Goal: Information Seeking & Learning: Learn about a topic

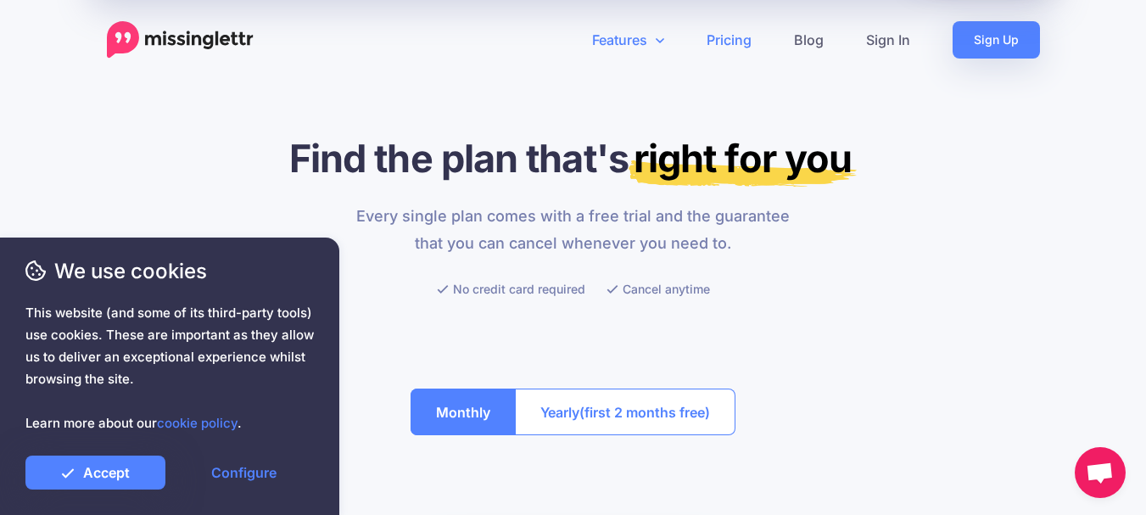
click at [661, 42] on icon at bounding box center [659, 40] width 8 height 5
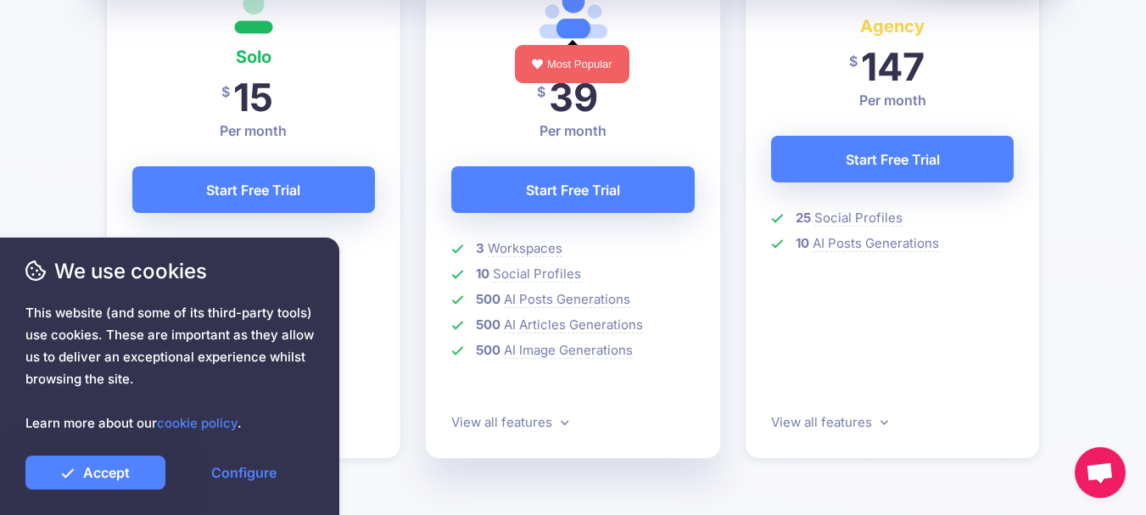
scroll to position [594, 0]
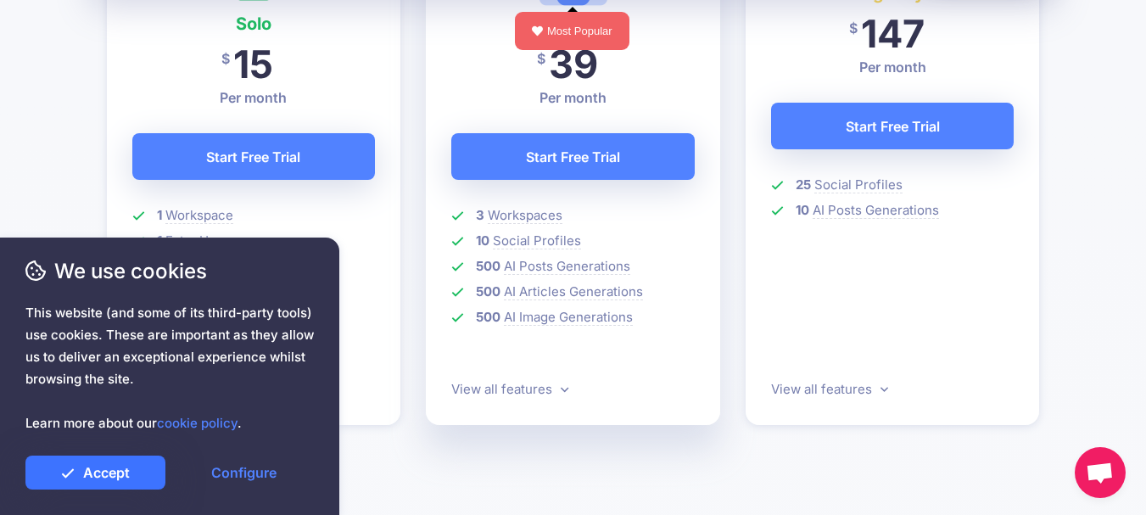
click at [131, 472] on link "Accept" at bounding box center [95, 472] width 140 height 34
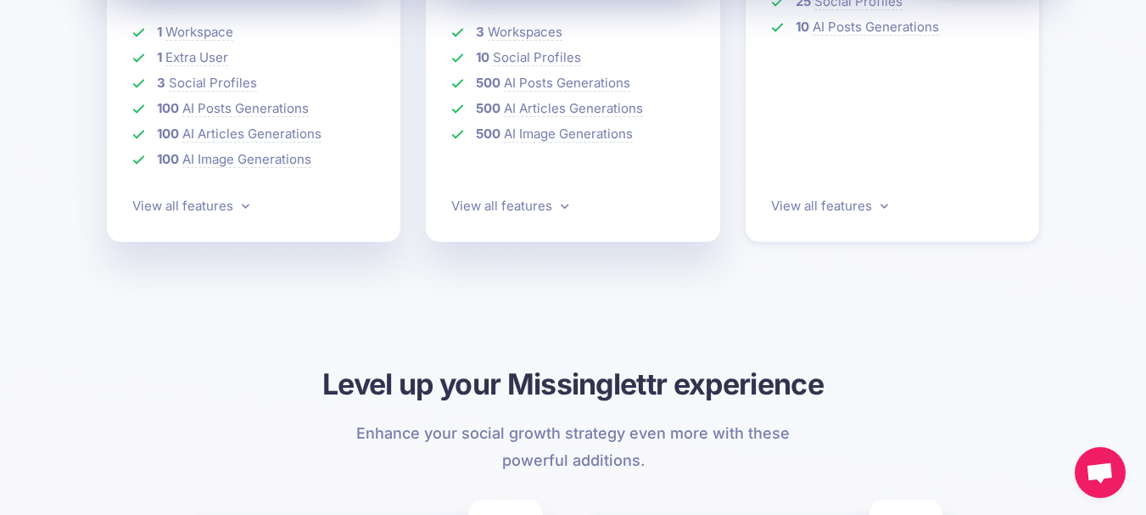
scroll to position [763, 0]
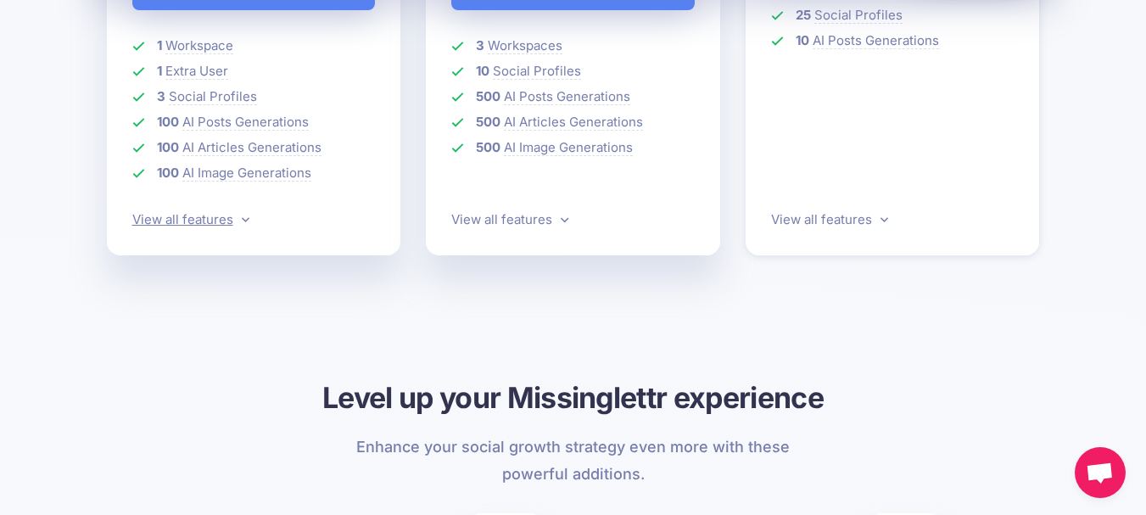
click at [230, 216] on link "View all features" at bounding box center [190, 219] width 117 height 16
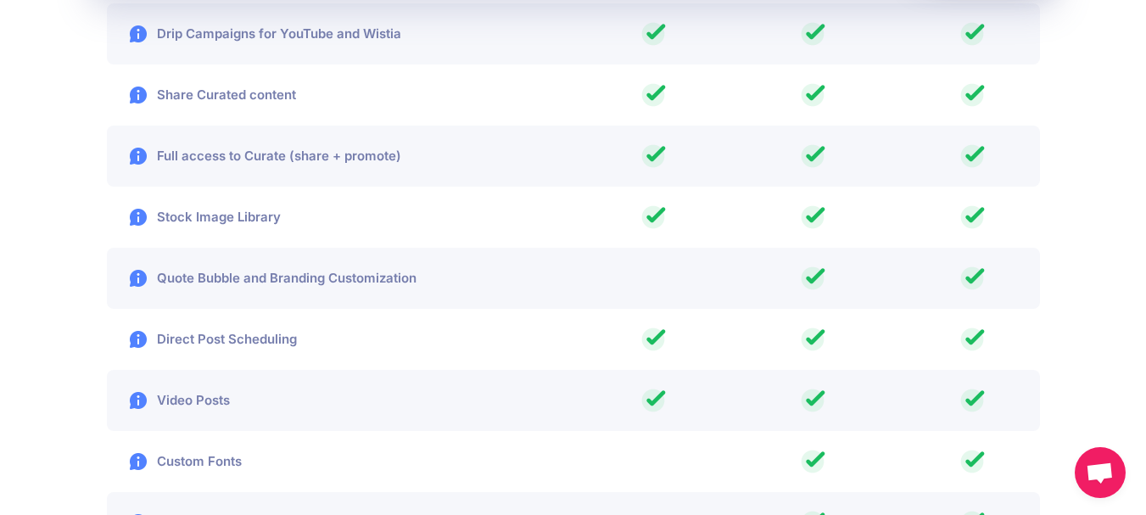
scroll to position [2764, 0]
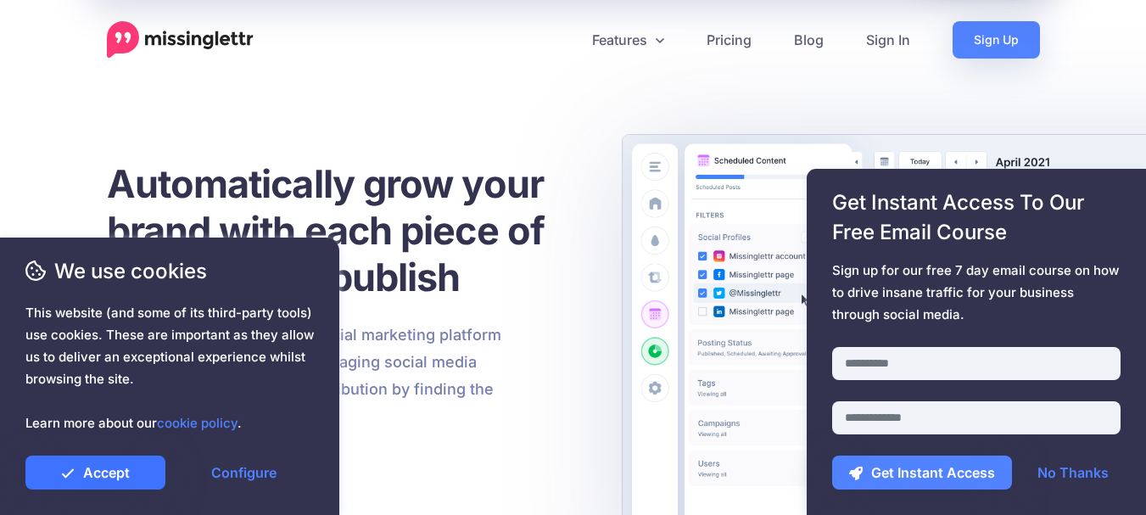
click at [141, 472] on link "Accept" at bounding box center [95, 472] width 140 height 34
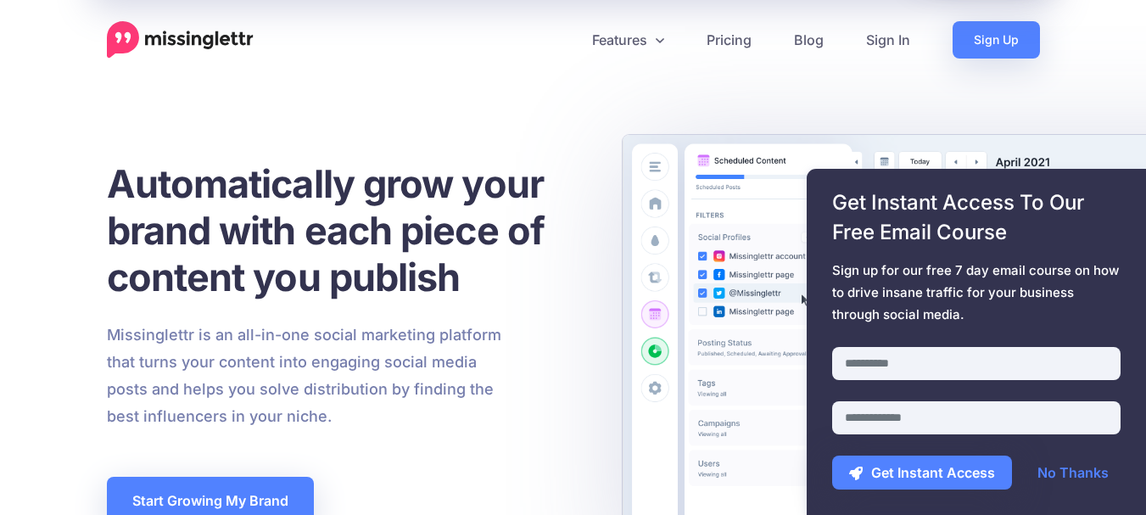
drag, startPoint x: 150, startPoint y: 242, endPoint x: 182, endPoint y: 308, distance: 73.2
click at [182, 308] on div "We use cookies This website (and some of its third-party tools) use cookies. Th…" at bounding box center [169, 376] width 339 height 277
